Goal: Obtain resource: Download file/media

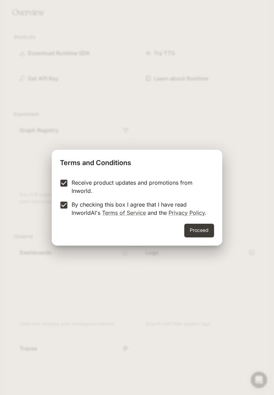
click at [205, 231] on button "Proceed" at bounding box center [199, 230] width 30 height 14
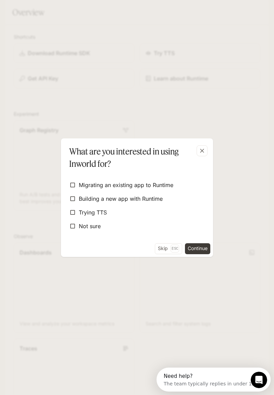
click at [208, 153] on button "button" at bounding box center [202, 150] width 16 height 16
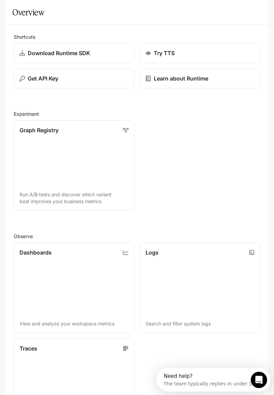
click at [13, 7] on icon "open drawer" at bounding box center [12, 9] width 6 height 5
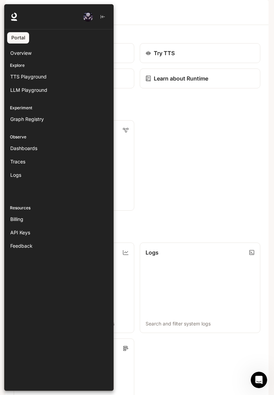
click at [216, 179] on div at bounding box center [141, 197] width 274 height 386
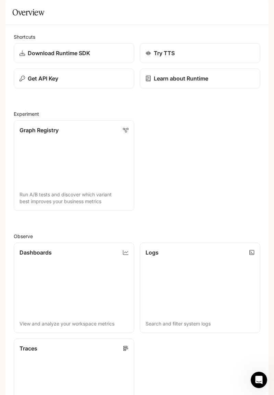
click at [53, 63] on link "Download Runtime SDK" at bounding box center [74, 53] width 120 height 20
click at [7, 10] on button "open drawer" at bounding box center [11, 9] width 12 height 12
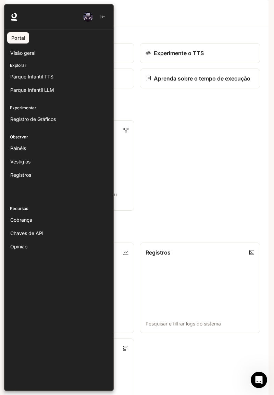
click at [16, 55] on span "Visão geral" at bounding box center [22, 52] width 25 height 7
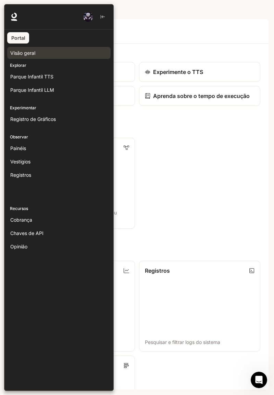
click at [230, 295] on div at bounding box center [141, 197] width 274 height 386
